Goal: Check status: Check status

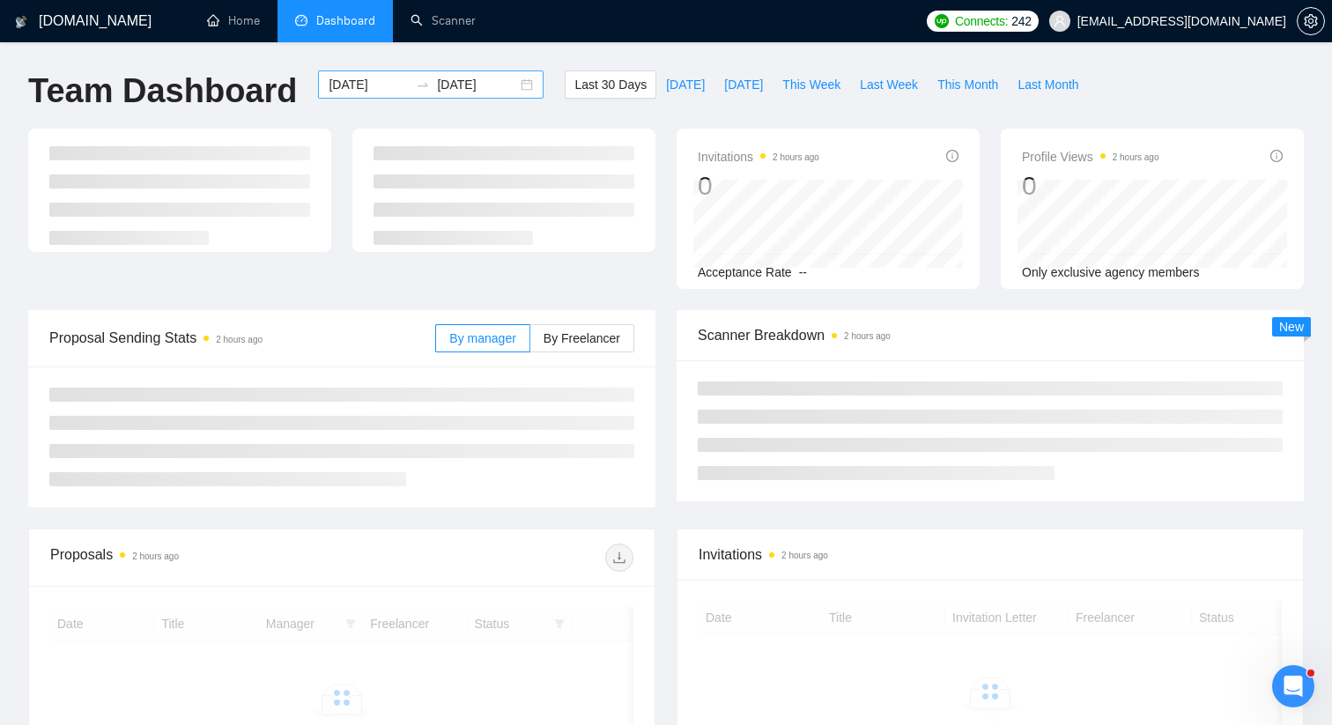
click at [505, 92] on div "[DATE] [DATE]" at bounding box center [431, 84] width 226 height 28
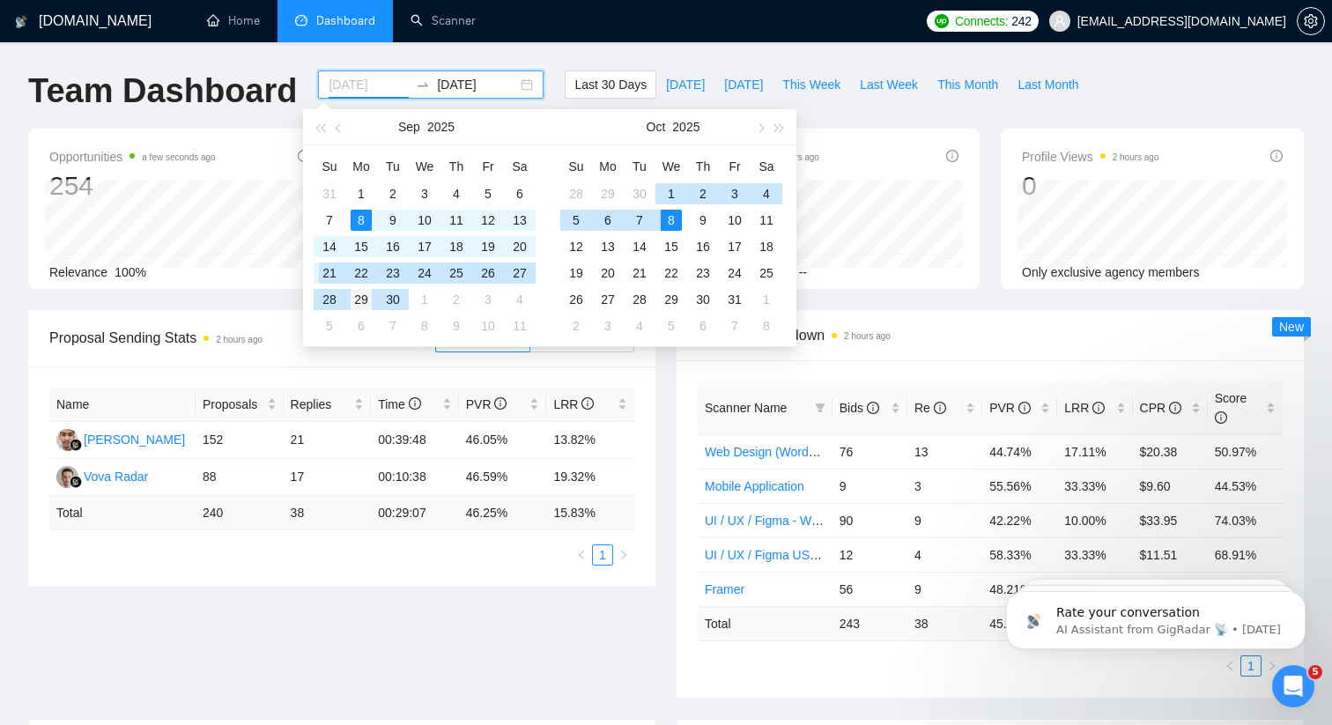
type input "[DATE]"
click at [352, 304] on div "29" at bounding box center [361, 299] width 21 height 21
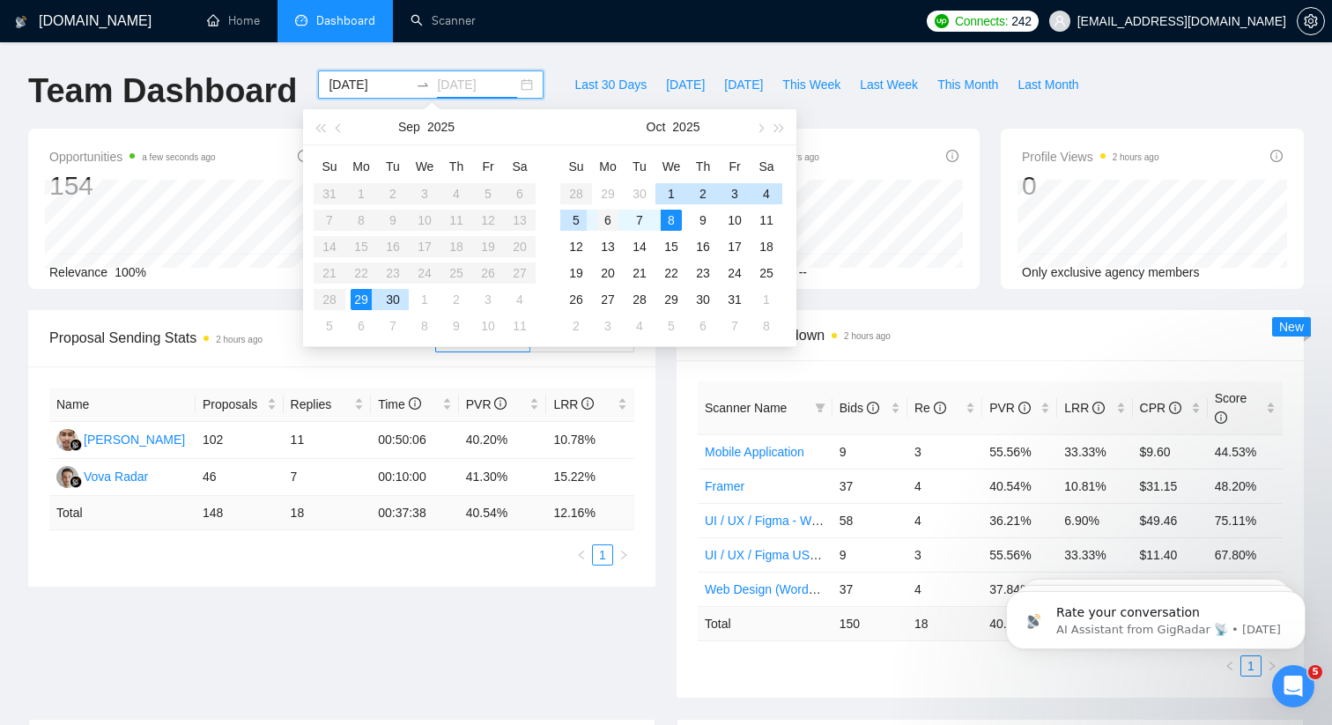
type input "[DATE]"
click at [600, 219] on div "6" at bounding box center [607, 220] width 21 height 21
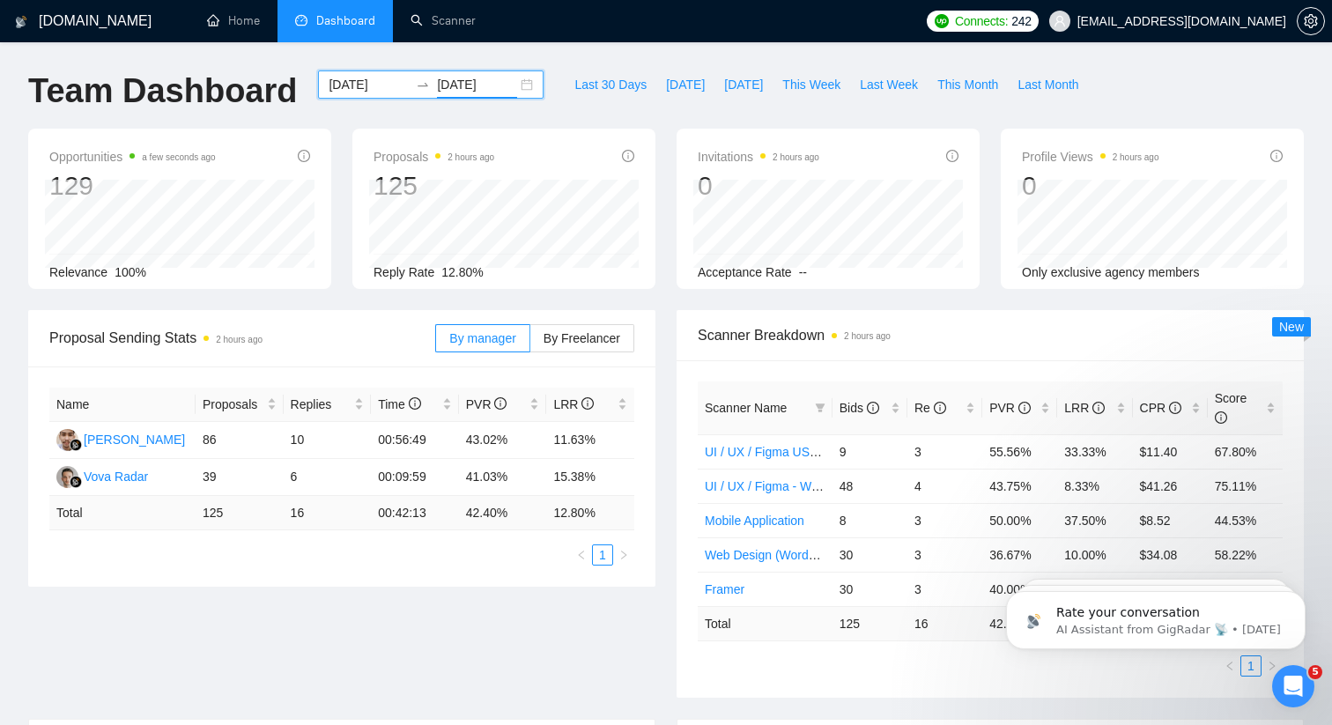
click at [517, 82] on div "[DATE] [DATE]" at bounding box center [431, 84] width 226 height 28
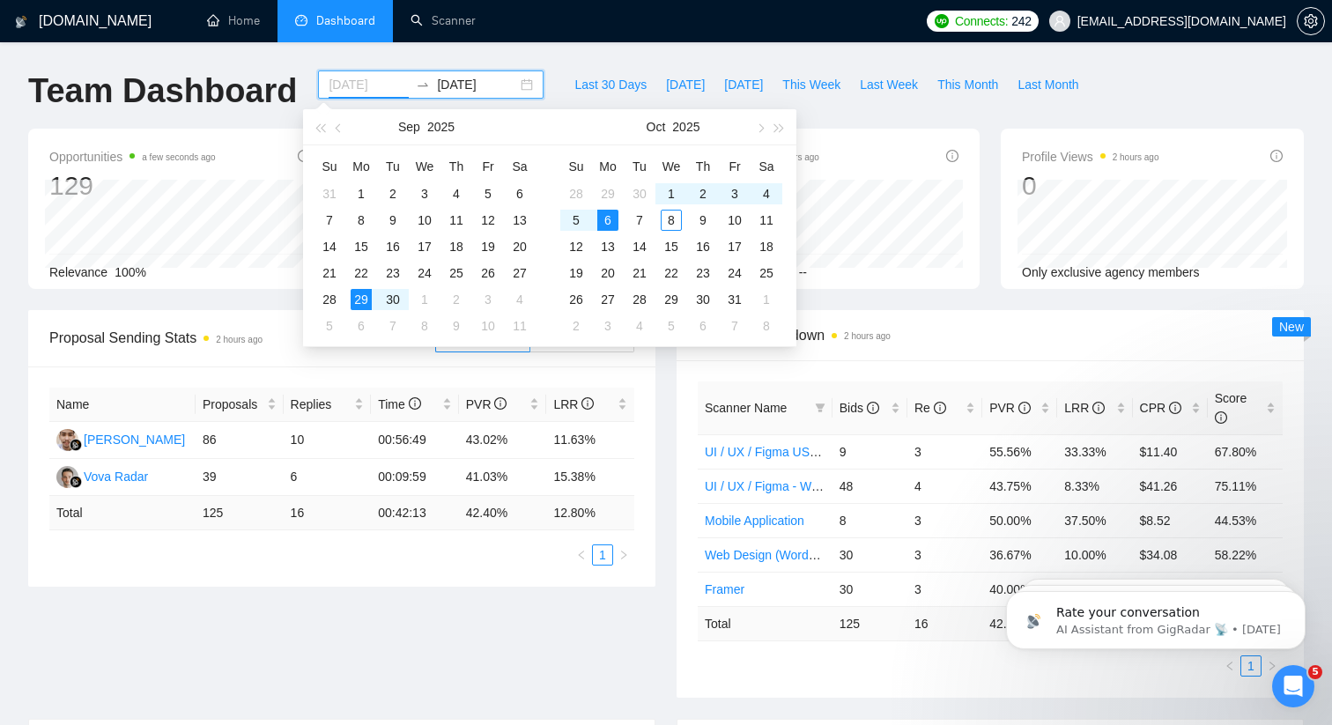
type input "[DATE]"
click at [610, 214] on div "6" at bounding box center [607, 220] width 21 height 21
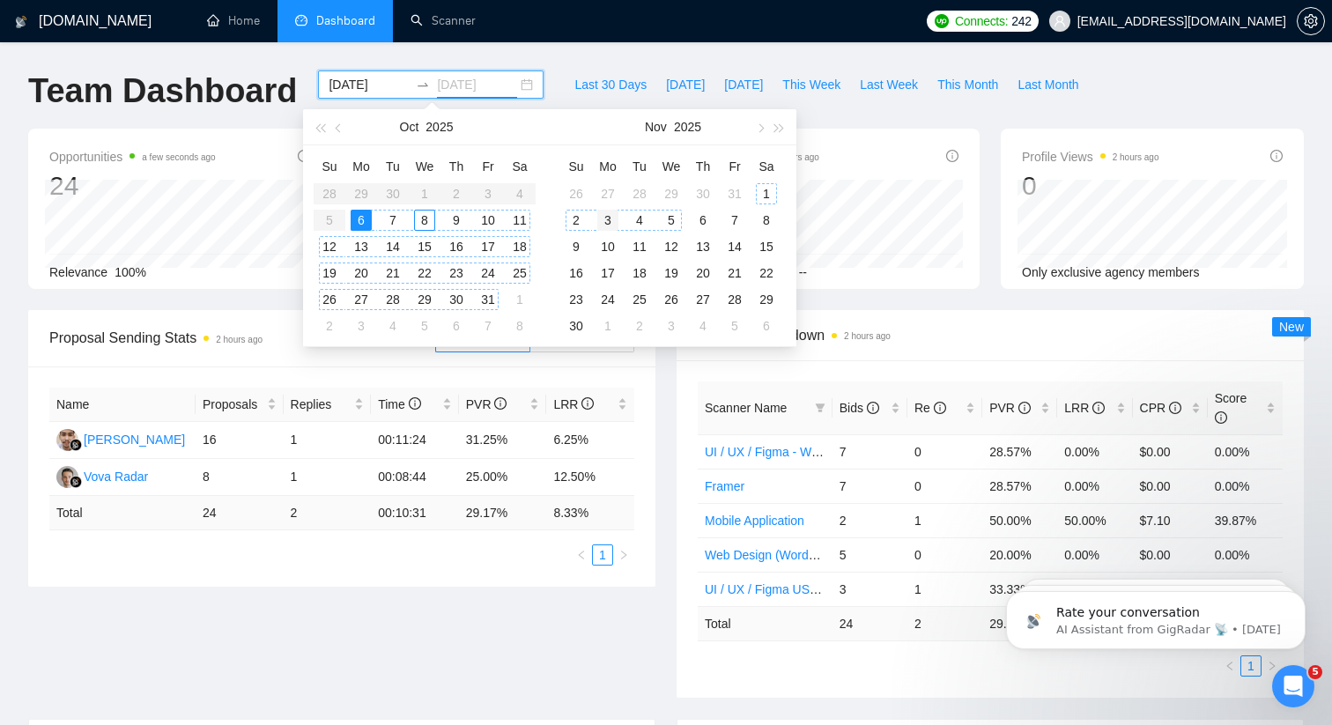
type input "[DATE]"
click at [612, 222] on div "3" at bounding box center [607, 220] width 21 height 21
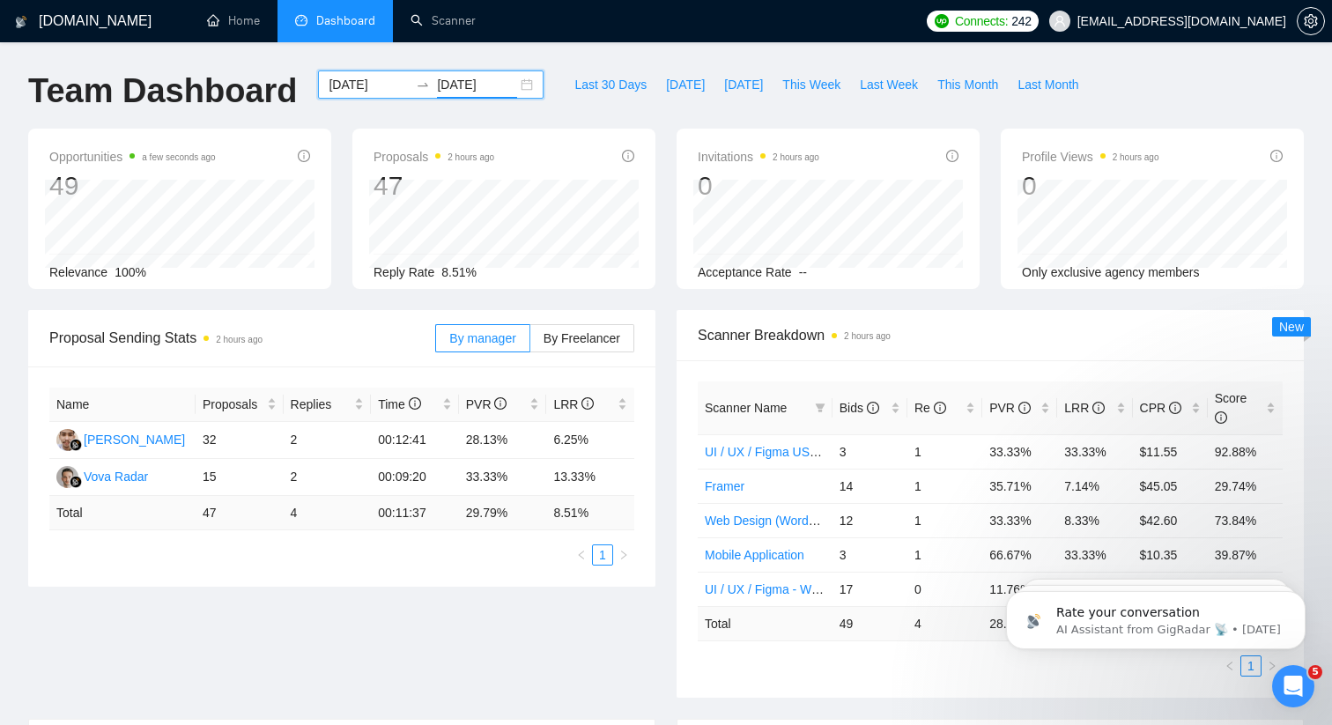
click at [523, 82] on div "[DATE] [DATE]" at bounding box center [431, 84] width 226 height 28
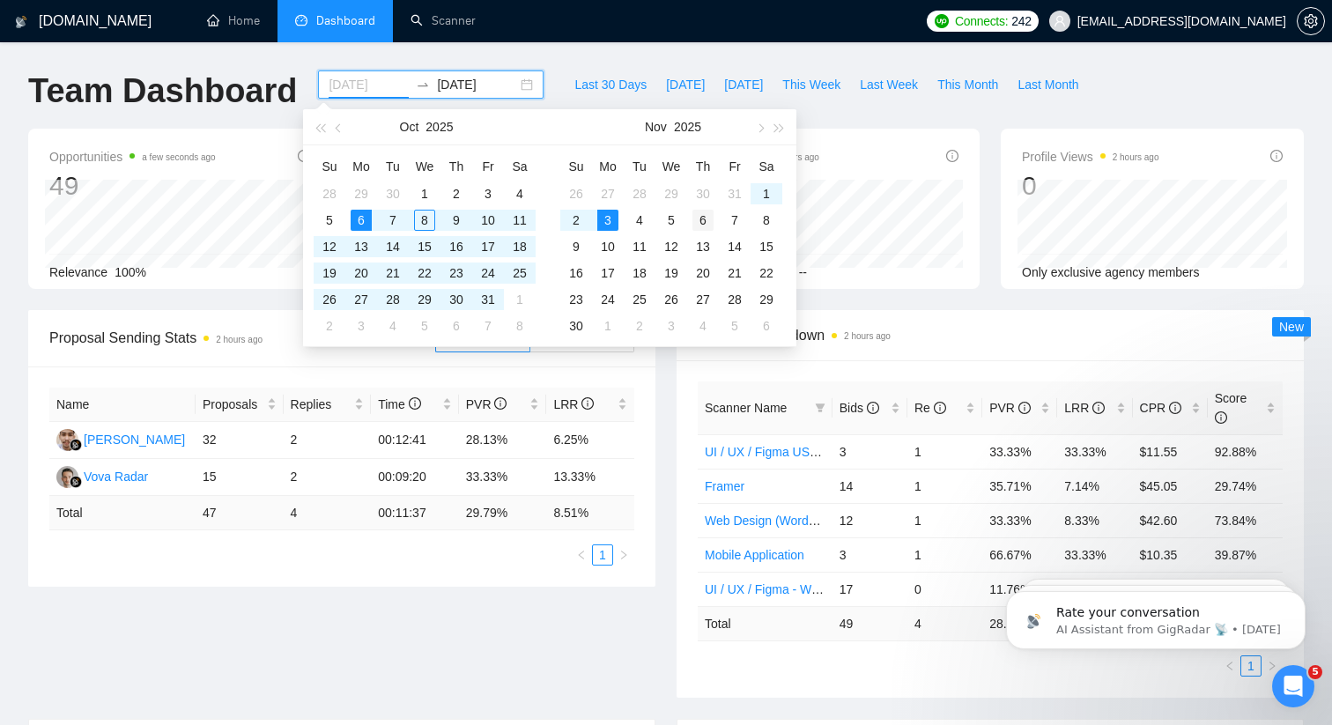
type input "[DATE]"
click at [708, 218] on div "6" at bounding box center [703, 220] width 21 height 21
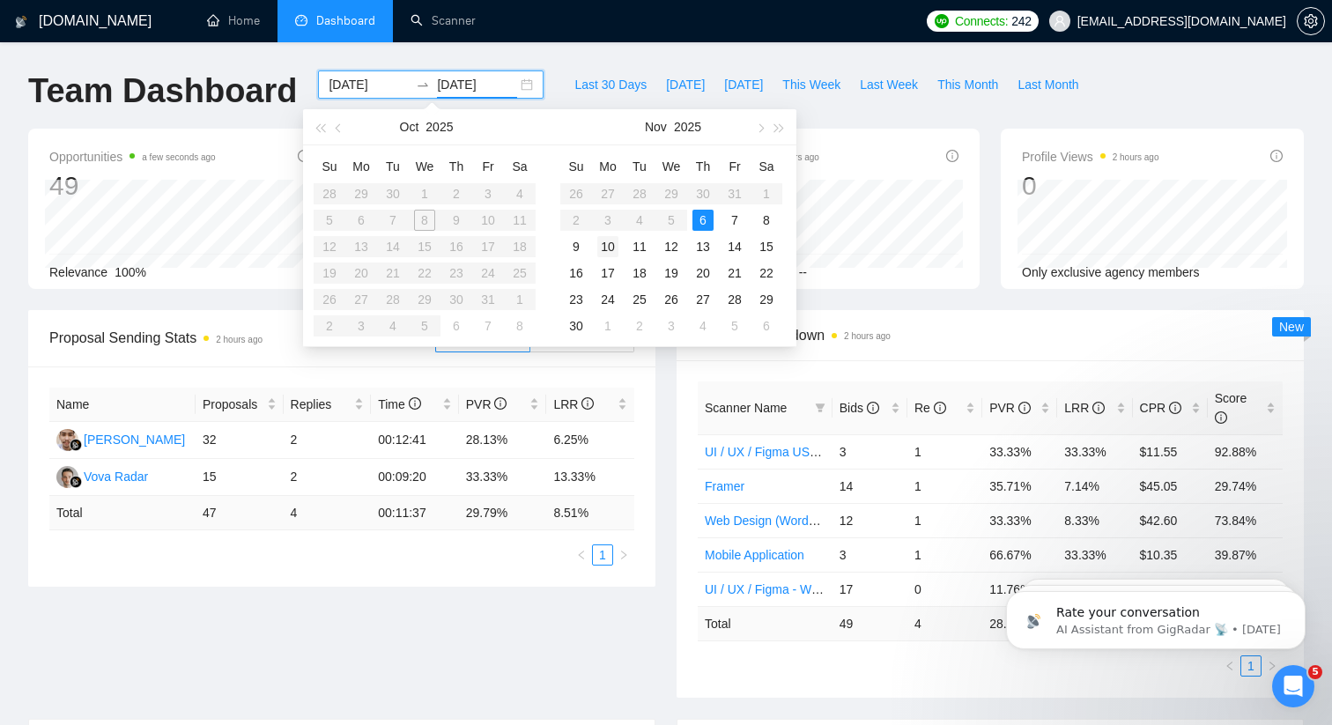
type input "[DATE]"
click at [604, 219] on table "Su Mo Tu We Th Fr Sa 26 27 28 29 30 31 1 2 3 4 5 6 7 8 9 10 11 12 13 14 15 16 1…" at bounding box center [671, 245] width 222 height 187
type input "[DATE]"
click at [367, 79] on input "[DATE]" at bounding box center [369, 84] width 80 height 19
type input "[DATE]"
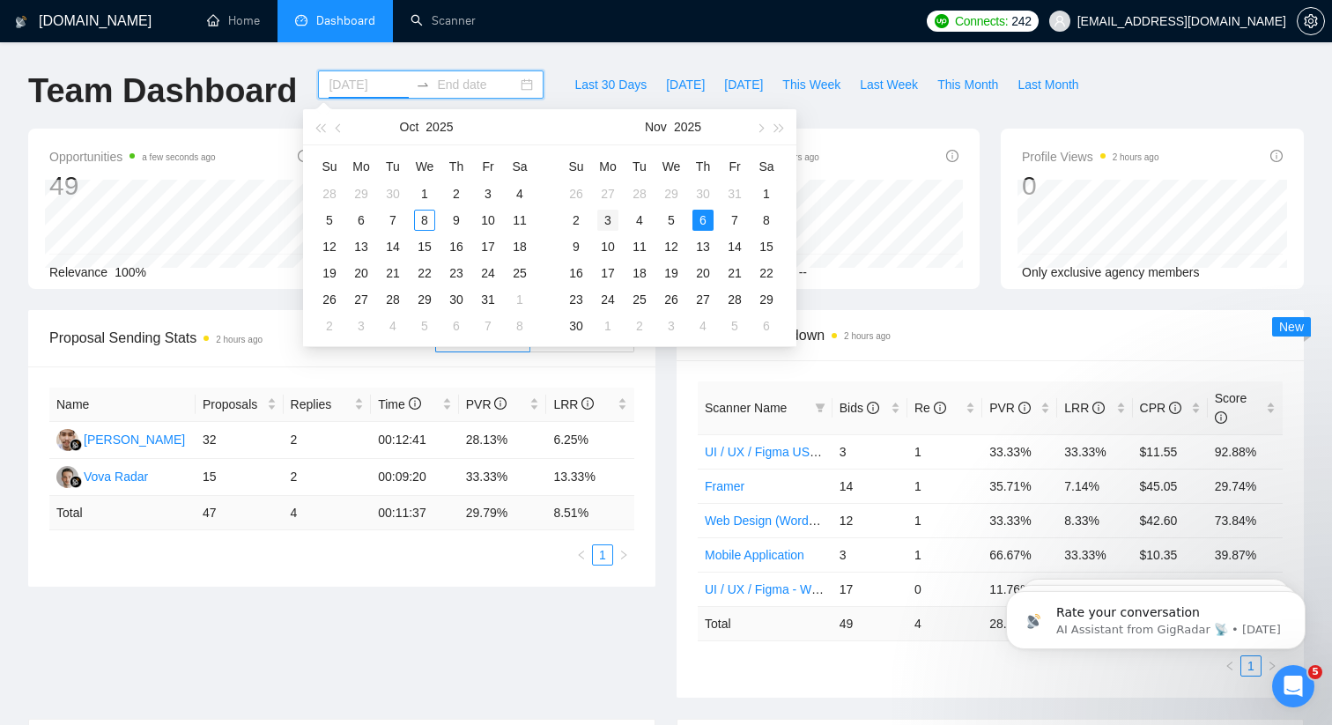
click at [610, 222] on div "3" at bounding box center [607, 220] width 21 height 21
type input "[DATE]"
click at [693, 219] on div "6" at bounding box center [703, 220] width 21 height 21
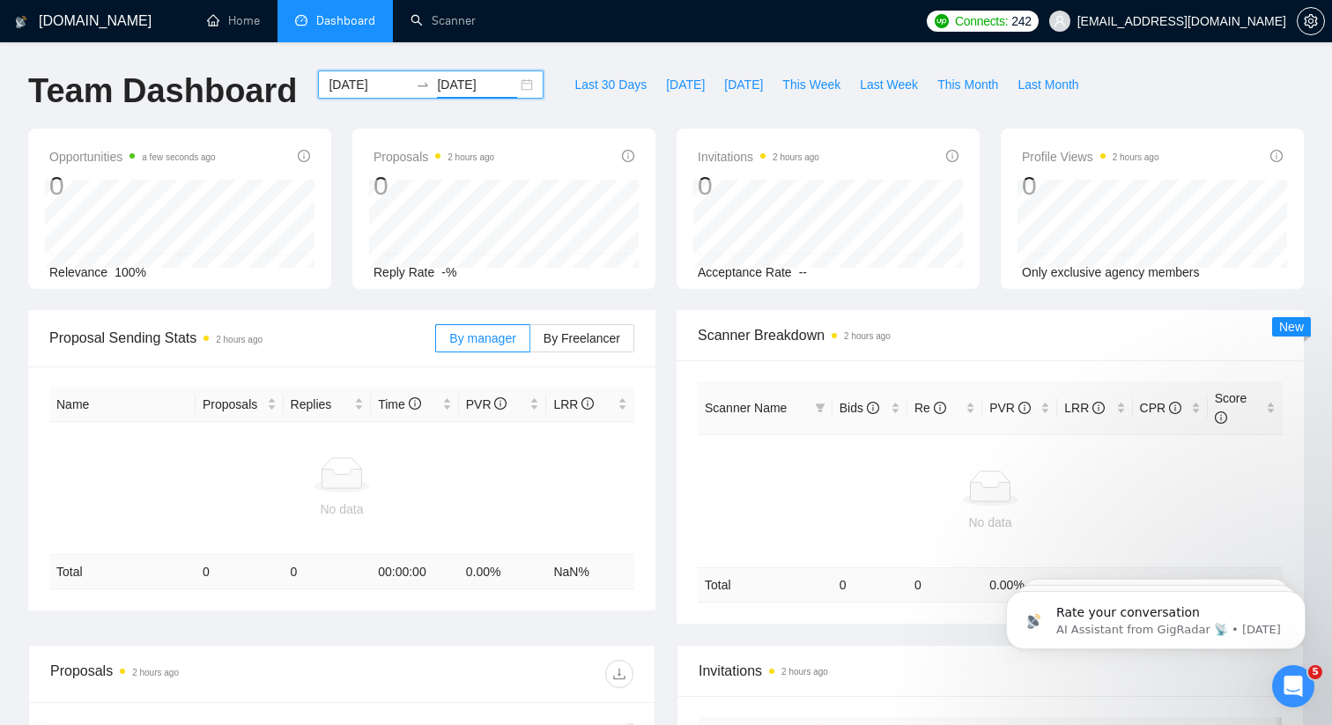
click at [511, 75] on div "[DATE] [DATE]" at bounding box center [431, 84] width 226 height 28
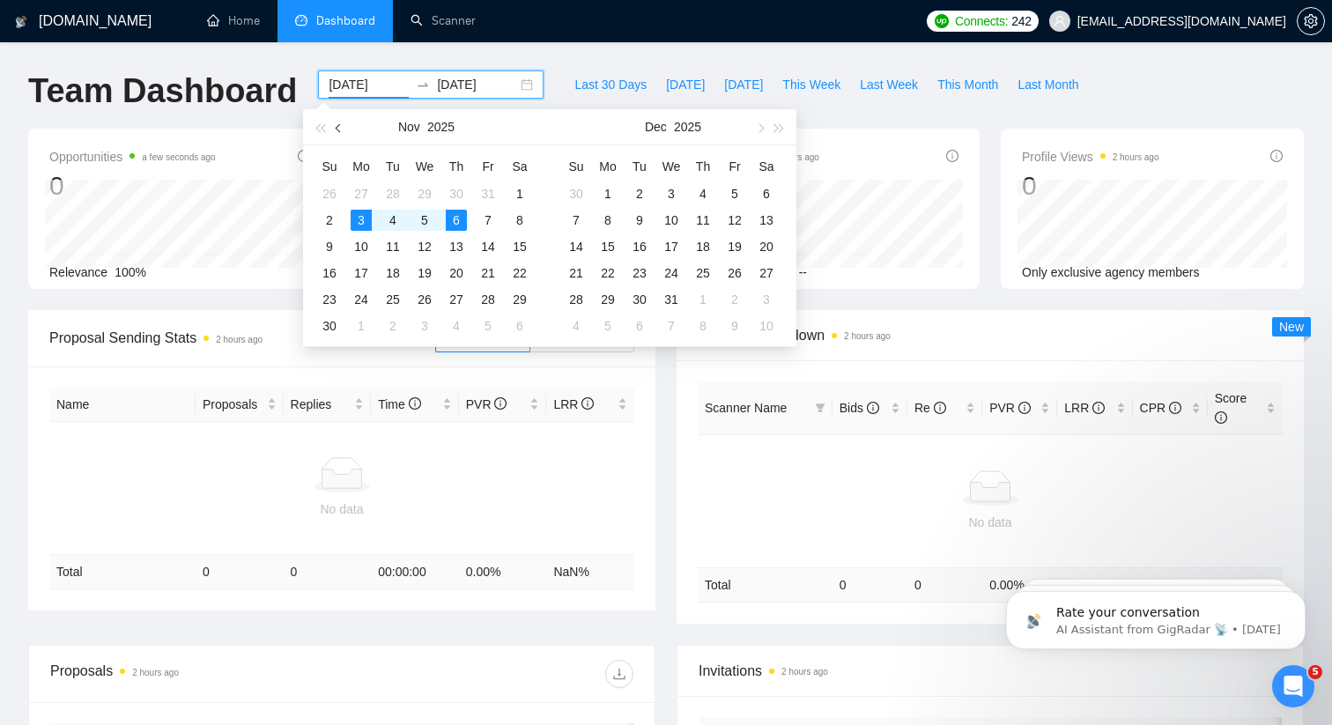
click at [335, 128] on button "button" at bounding box center [339, 126] width 19 height 35
type input "[DATE]"
click at [360, 215] on div "6" at bounding box center [361, 220] width 21 height 21
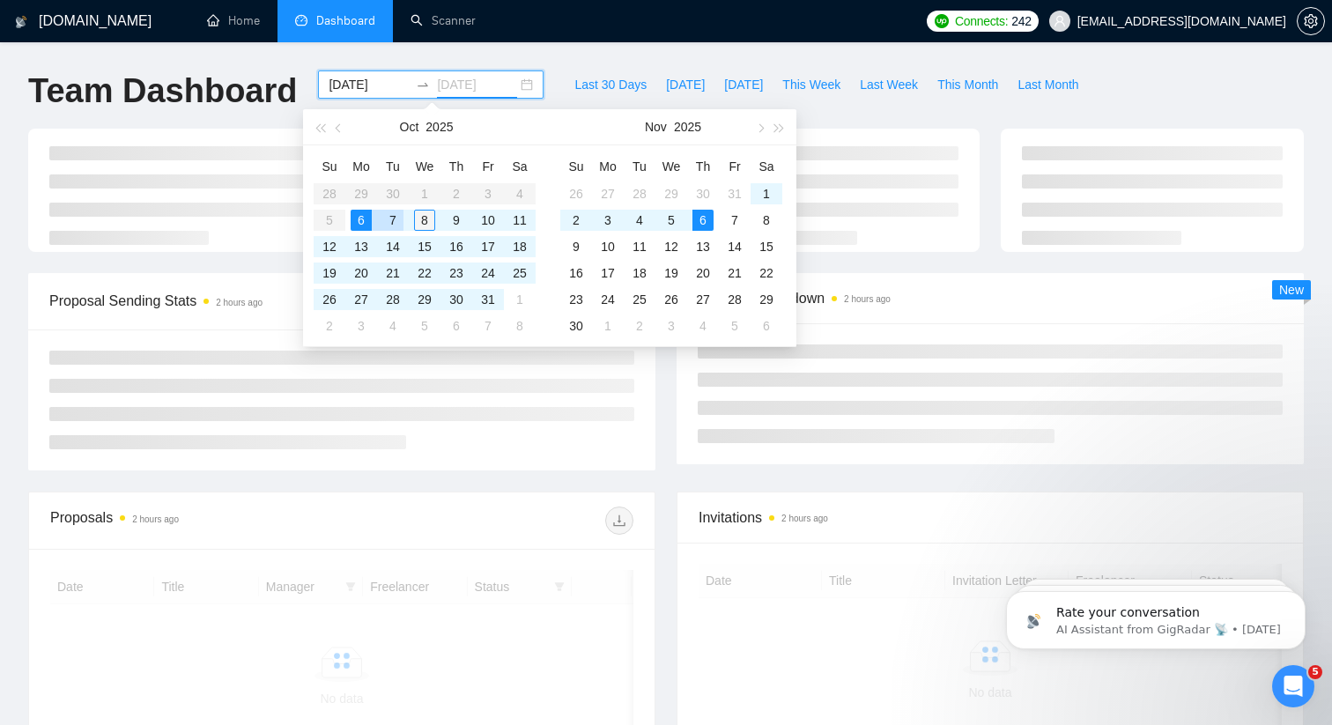
type input "[DATE]"
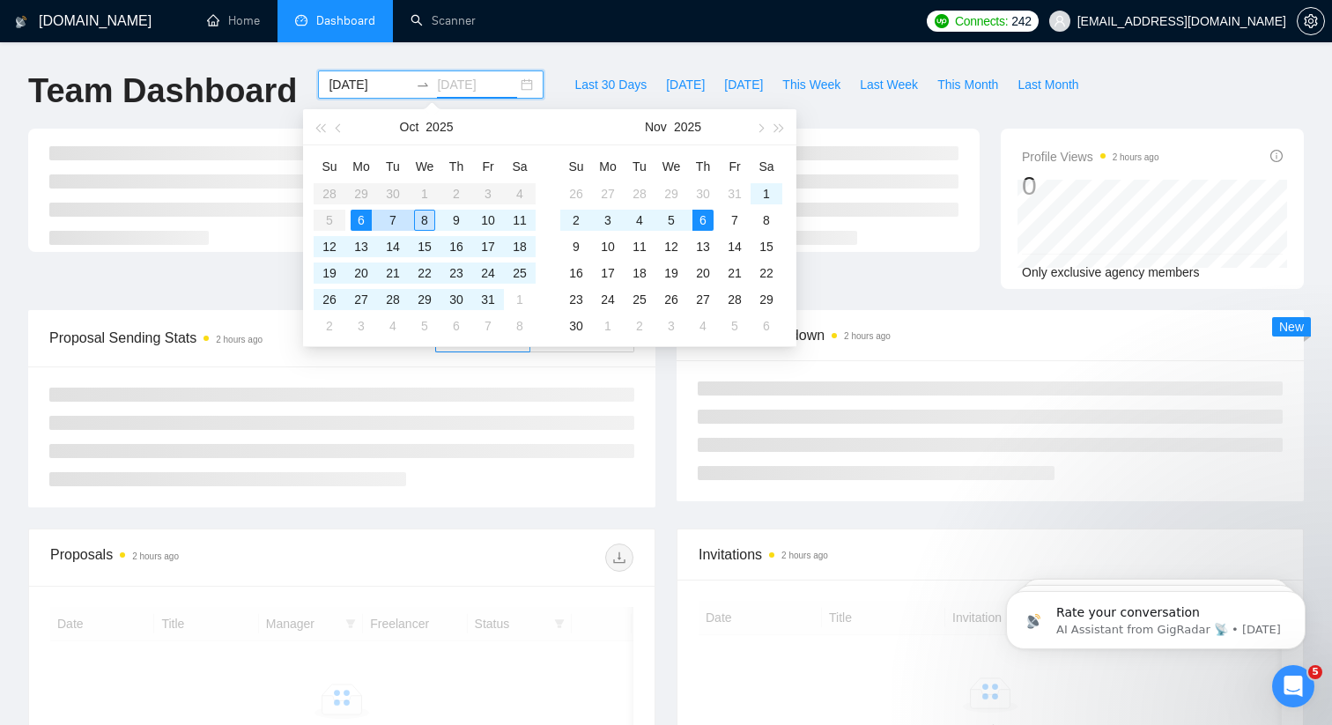
click at [418, 217] on div "8" at bounding box center [424, 220] width 21 height 21
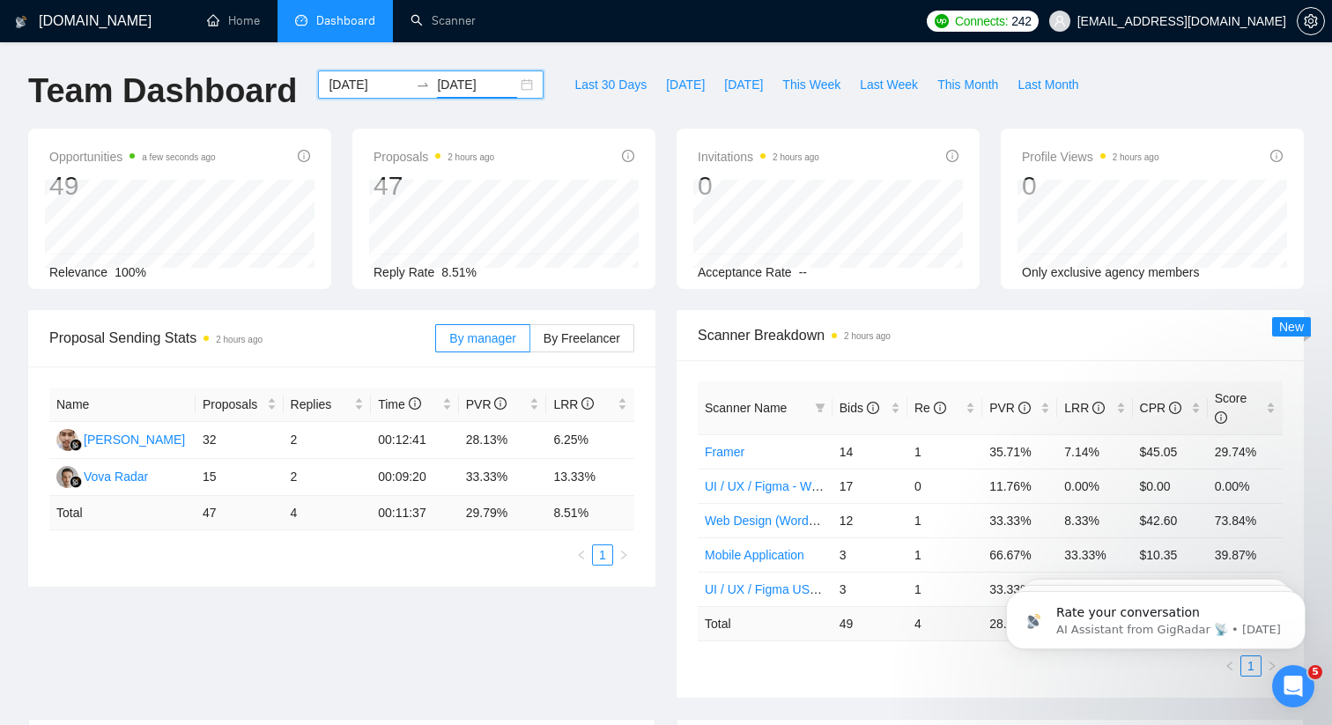
click at [511, 88] on div "[DATE] [DATE]" at bounding box center [431, 84] width 226 height 28
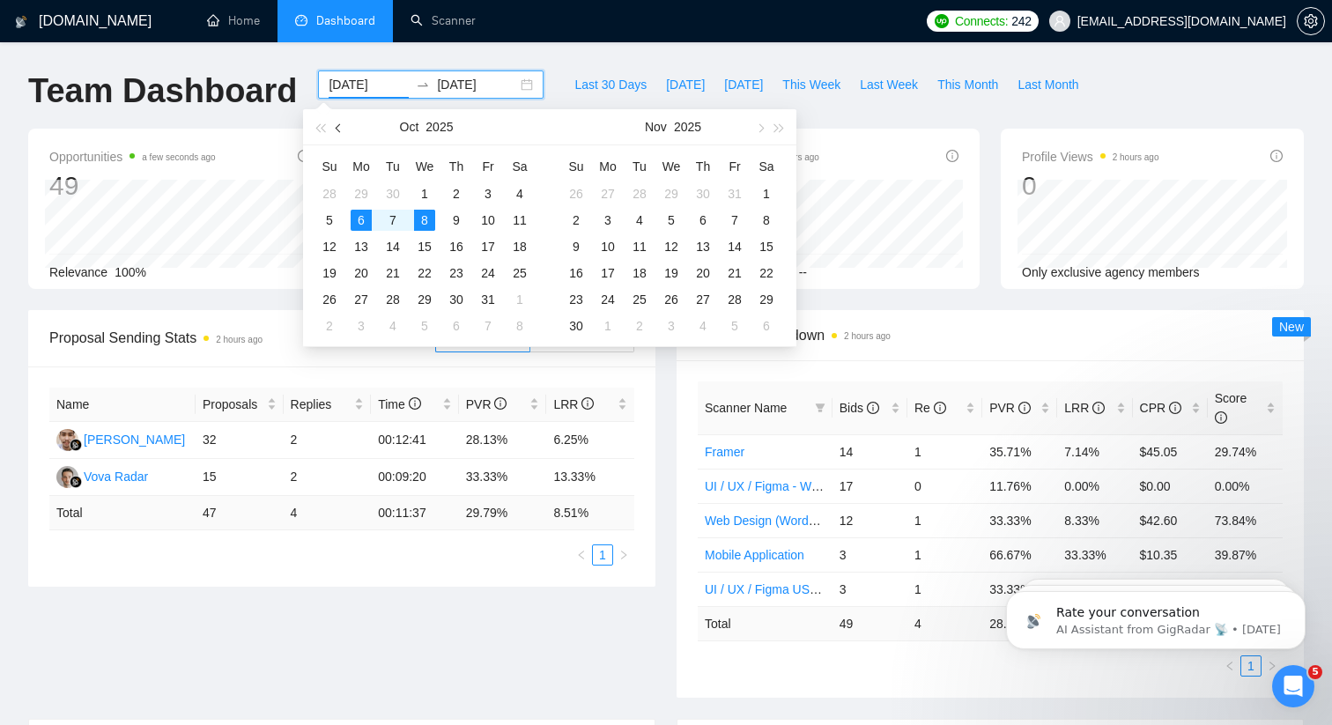
click at [336, 129] on span "button" at bounding box center [340, 127] width 9 height 9
type input "[DATE]"
click at [360, 302] on div "29" at bounding box center [361, 299] width 21 height 21
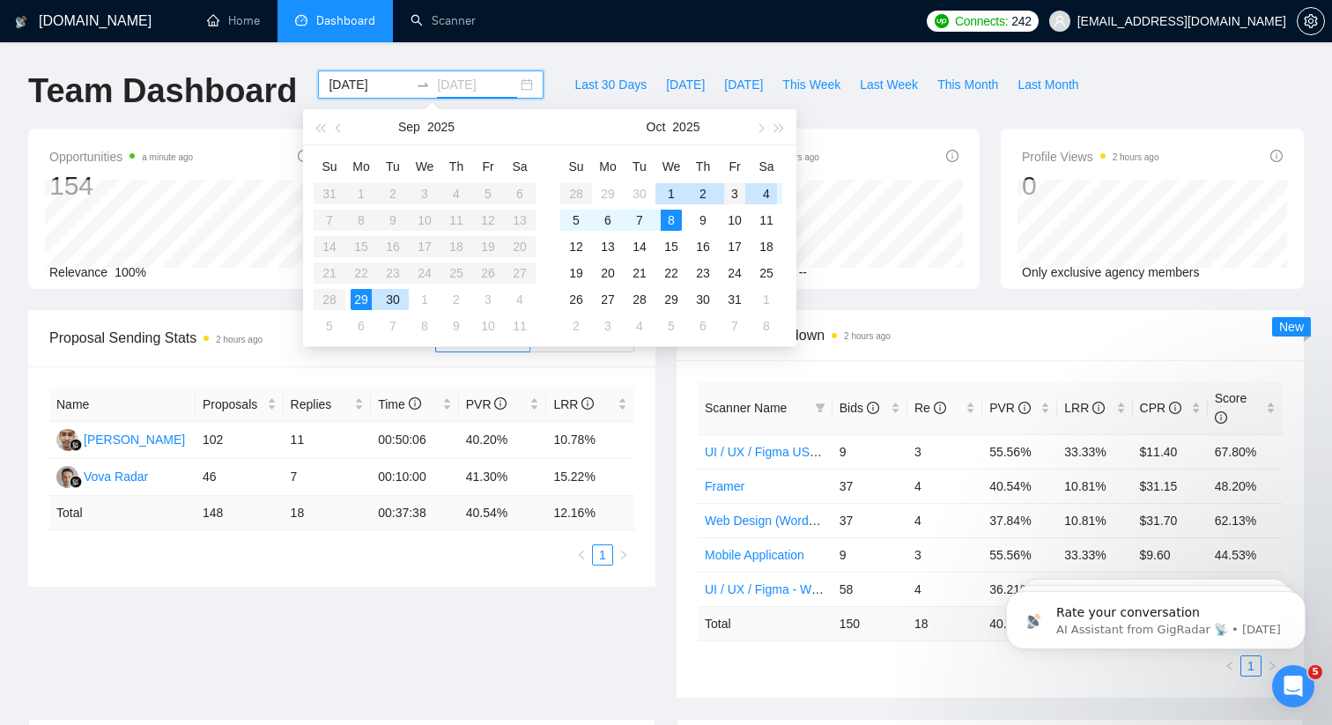
type input "[DATE]"
click at [744, 194] on div "3" at bounding box center [734, 193] width 21 height 21
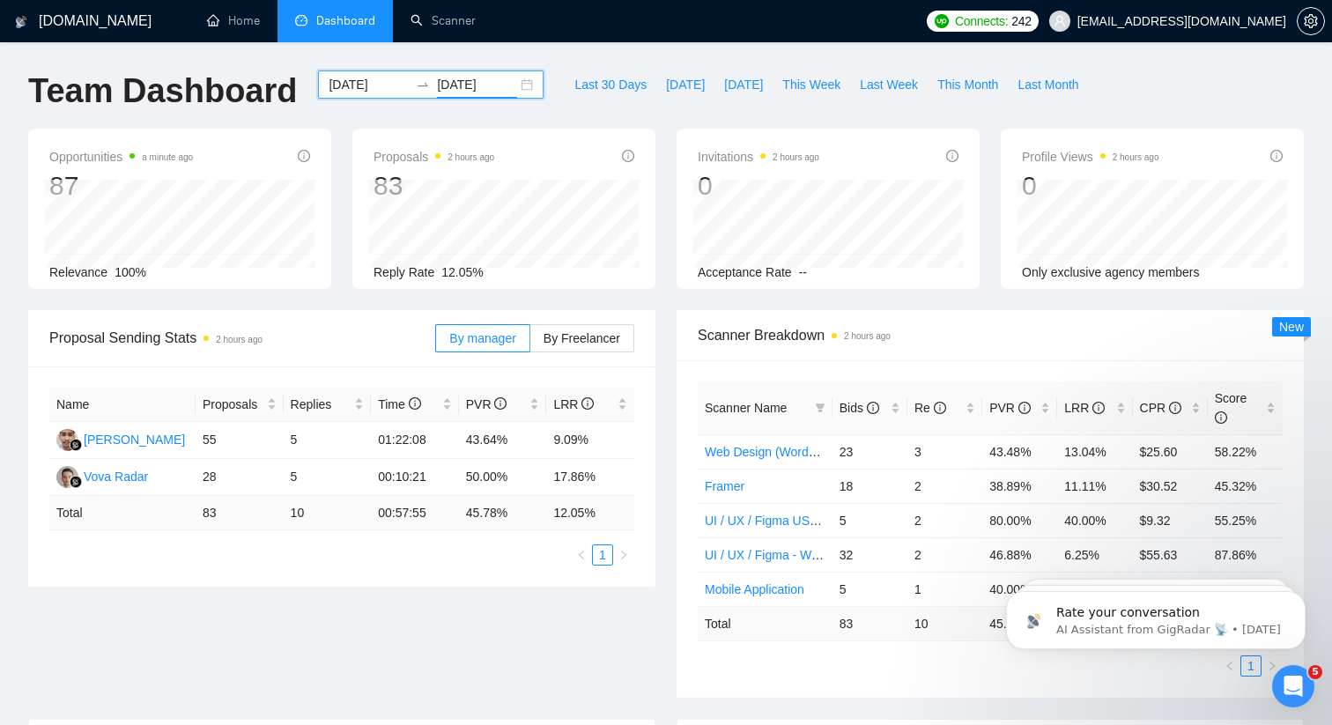
click at [515, 78] on div "[DATE] [DATE]" at bounding box center [431, 84] width 226 height 28
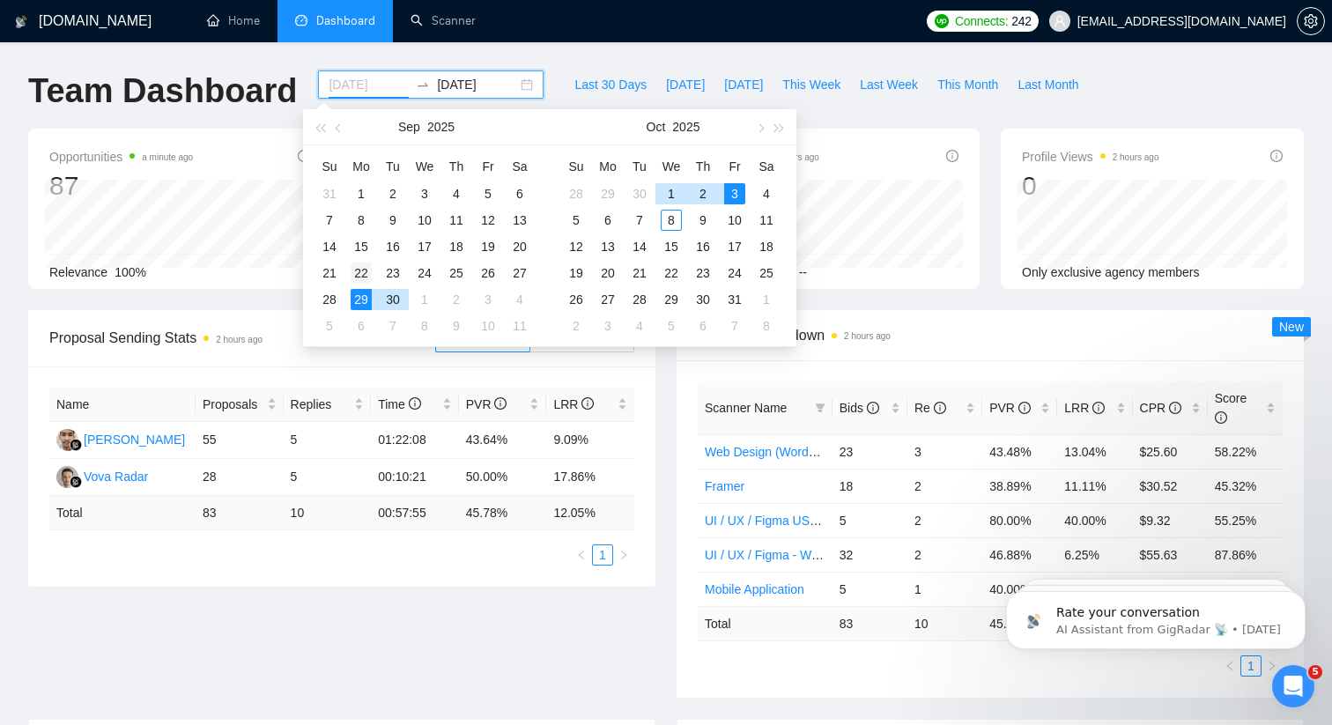
type input "[DATE]"
click at [358, 277] on div "22" at bounding box center [361, 273] width 21 height 21
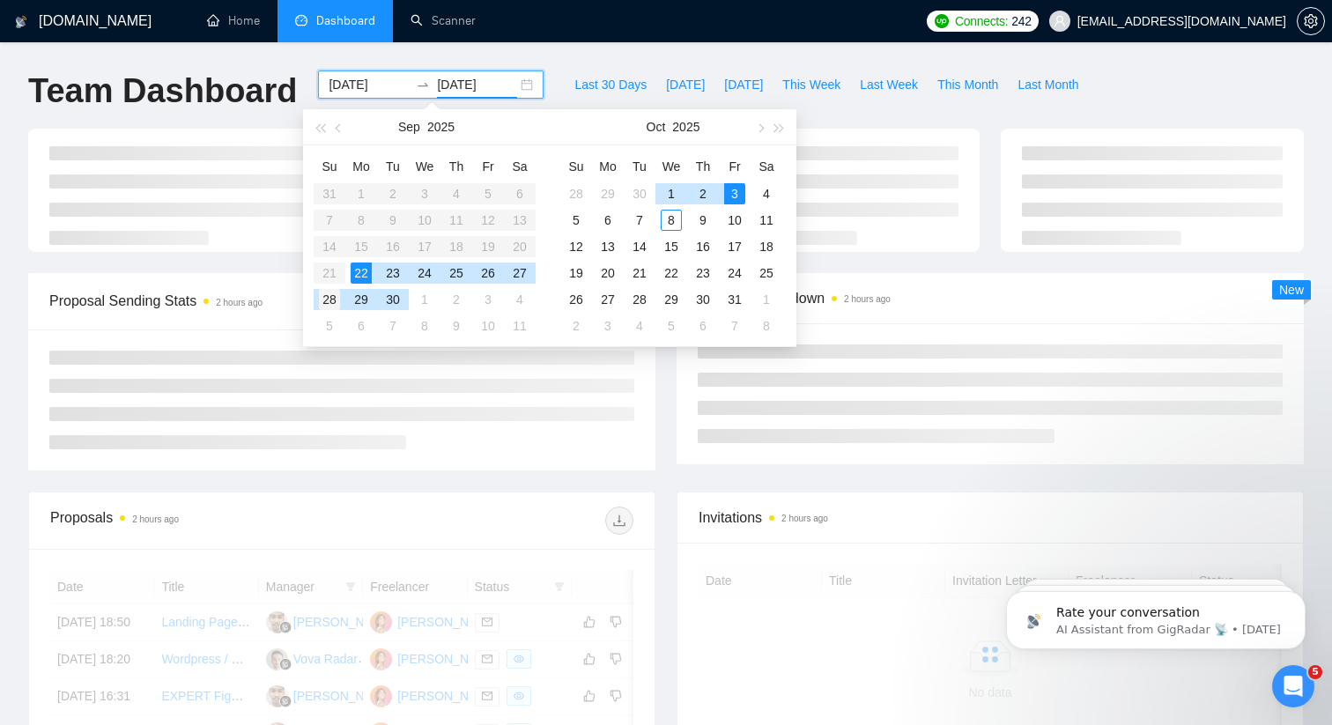
type input "[DATE]"
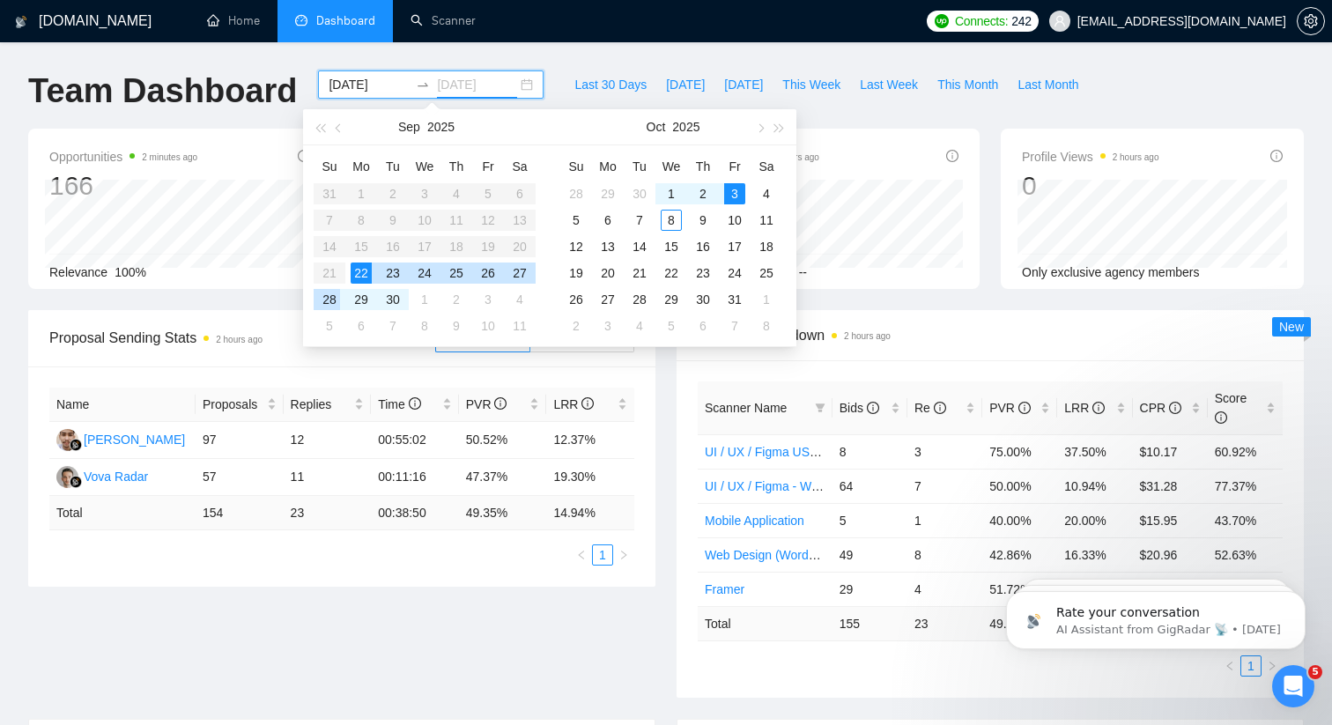
click at [335, 295] on div "28" at bounding box center [329, 299] width 21 height 21
